Goal: Find specific page/section: Find specific page/section

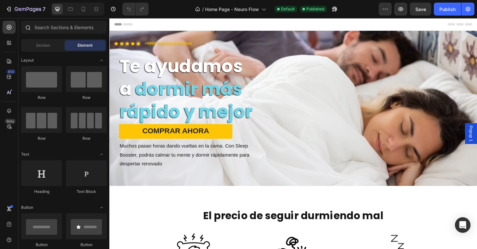
click at [31, 27] on div at bounding box center [27, 27] width 13 height 13
click at [32, 29] on div at bounding box center [27, 27] width 13 height 13
click at [44, 30] on input "text" at bounding box center [64, 27] width 86 height 13
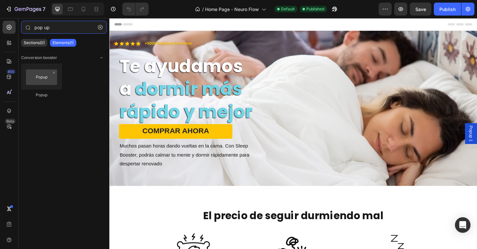
type input "pop up"
click at [36, 47] on div "Sections(0) Elements(1)" at bounding box center [63, 42] width 91 height 13
click at [10, 45] on icon at bounding box center [9, 43] width 6 height 6
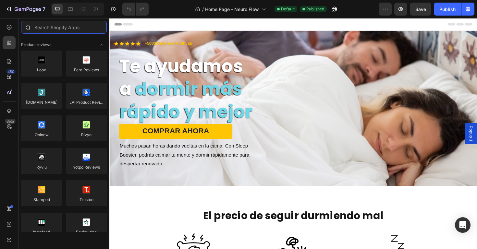
click at [53, 30] on input "text" at bounding box center [64, 27] width 86 height 13
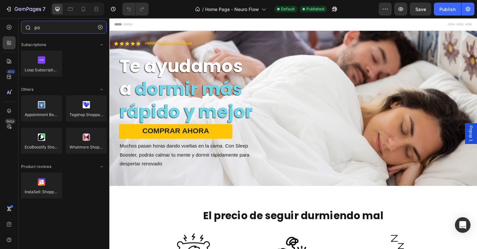
type input "p"
